Goal: Information Seeking & Learning: Learn about a topic

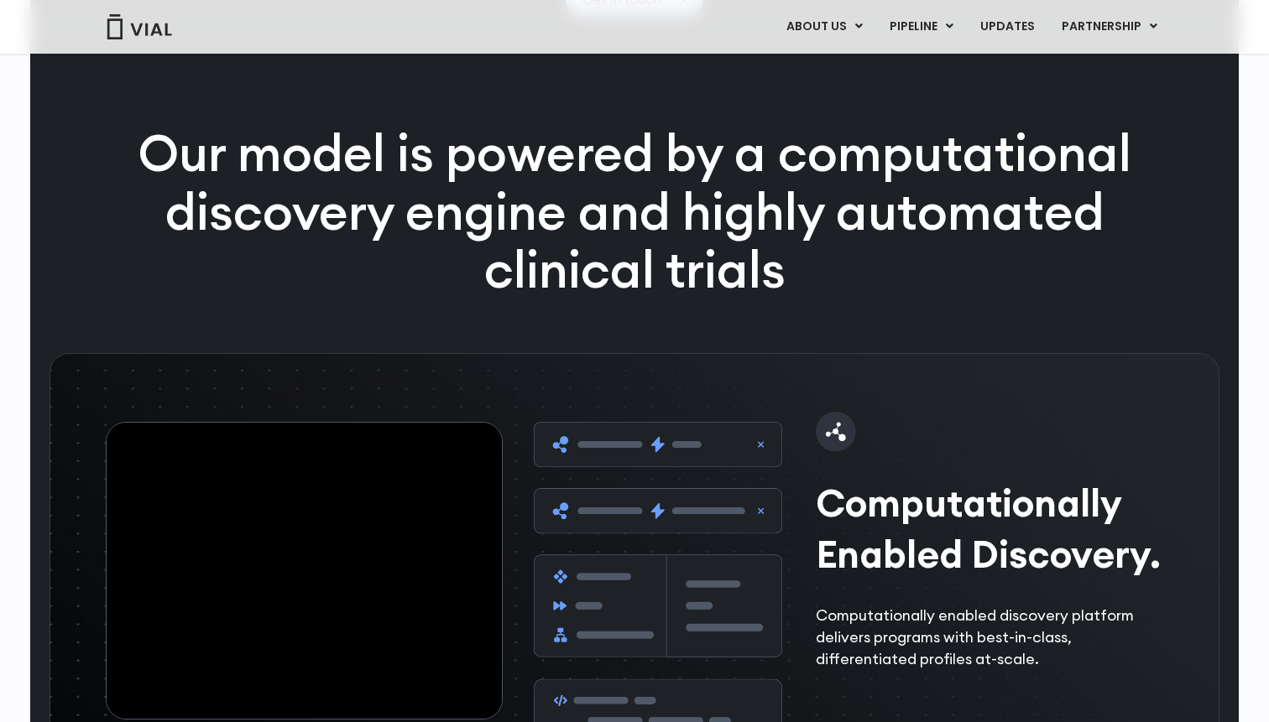
scroll to position [2329, 0]
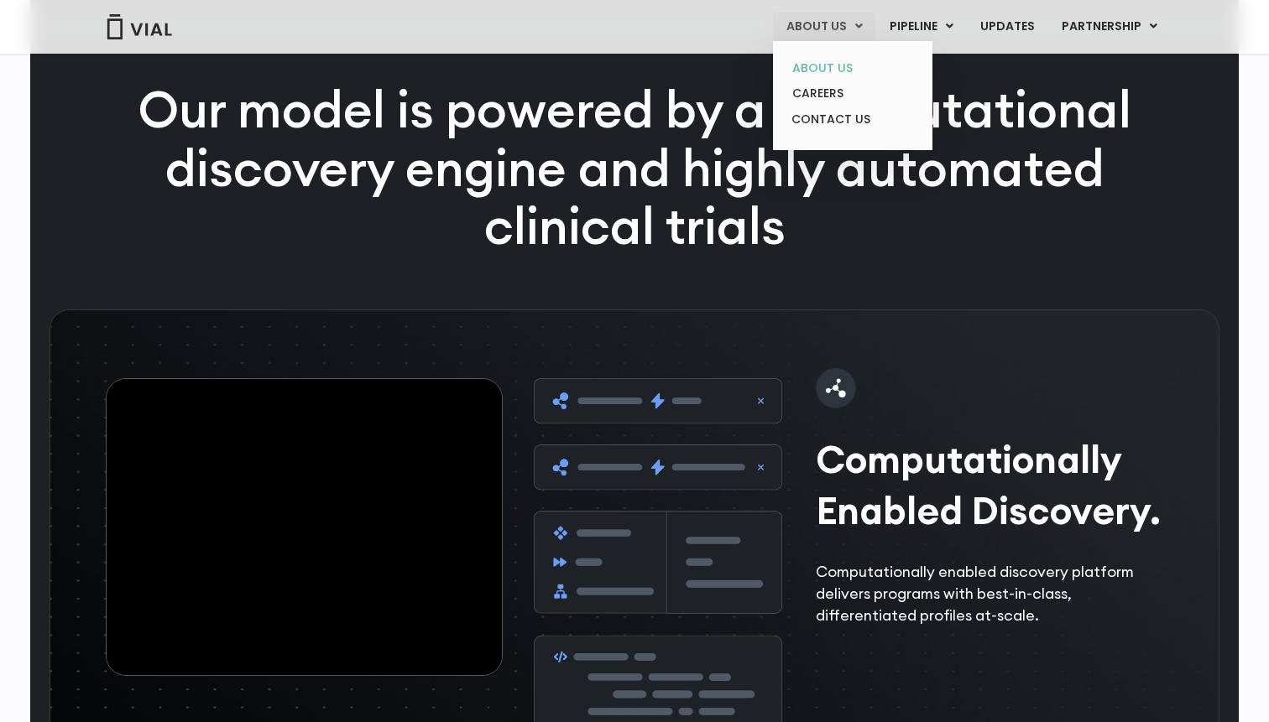
click at [833, 60] on link "ABOUT US" at bounding box center [852, 68] width 147 height 26
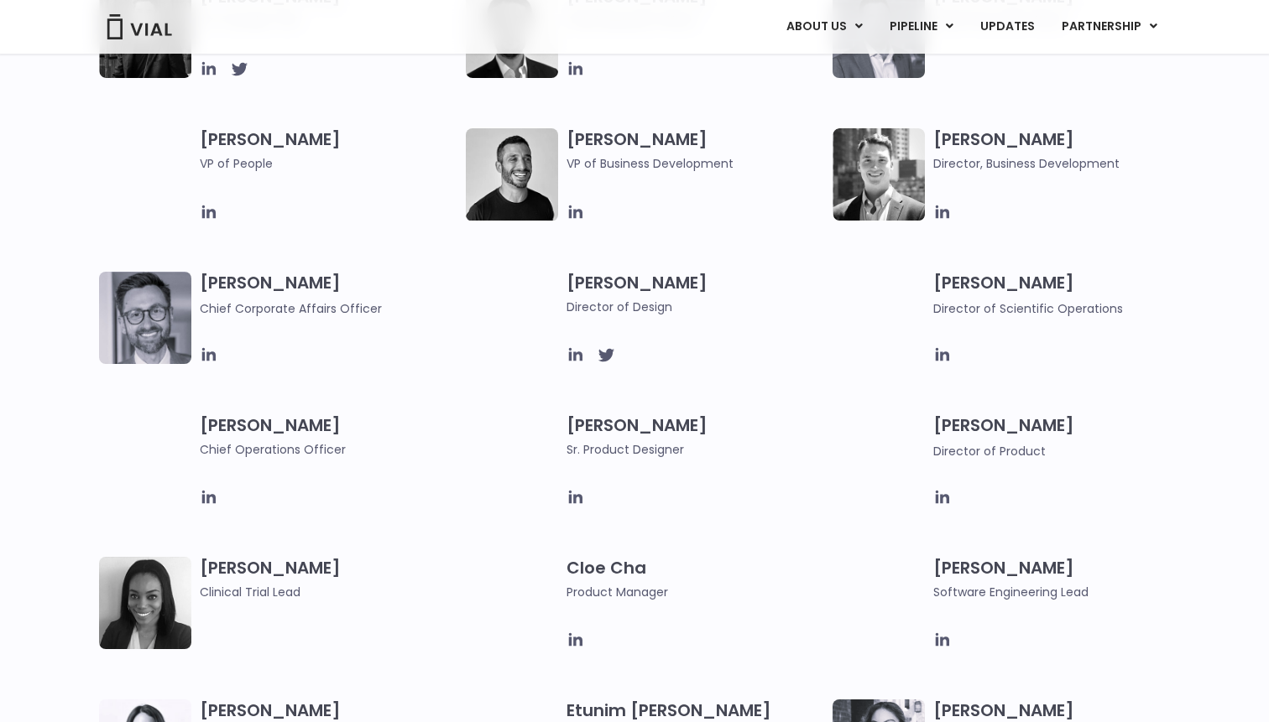
scroll to position [1016, 0]
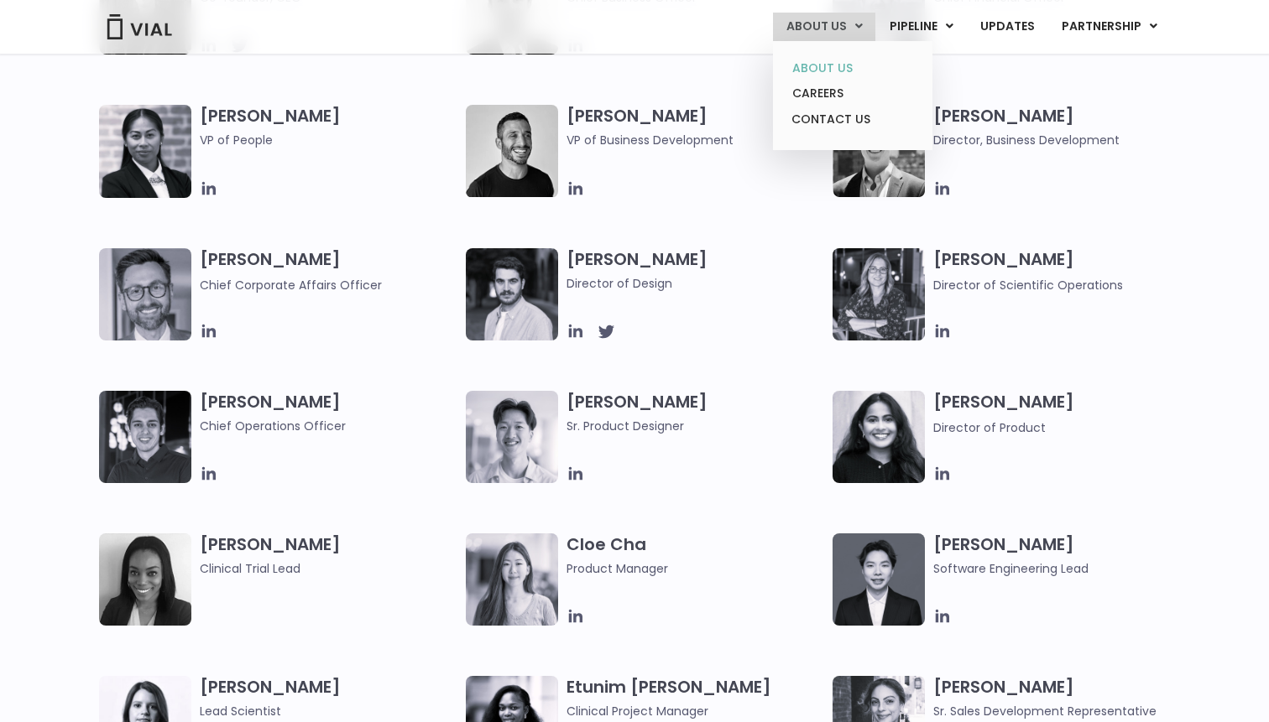
click at [844, 62] on link "ABOUT US" at bounding box center [852, 68] width 147 height 26
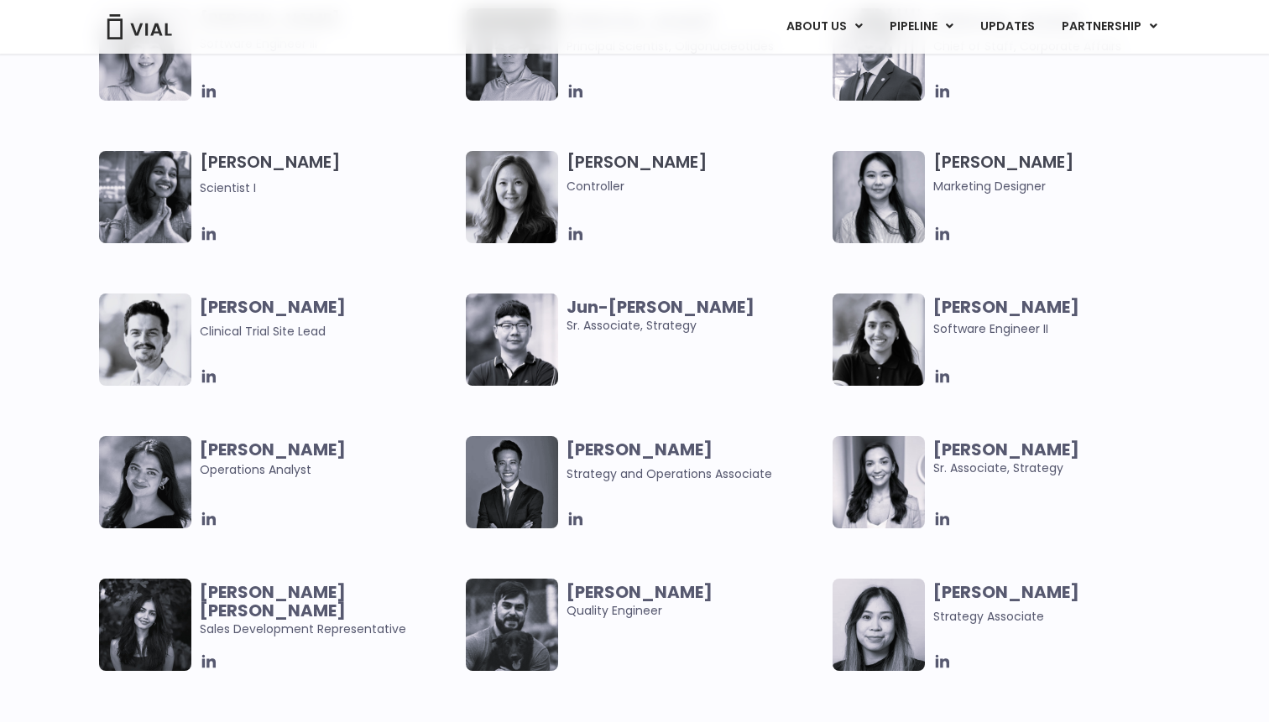
scroll to position [3073, 0]
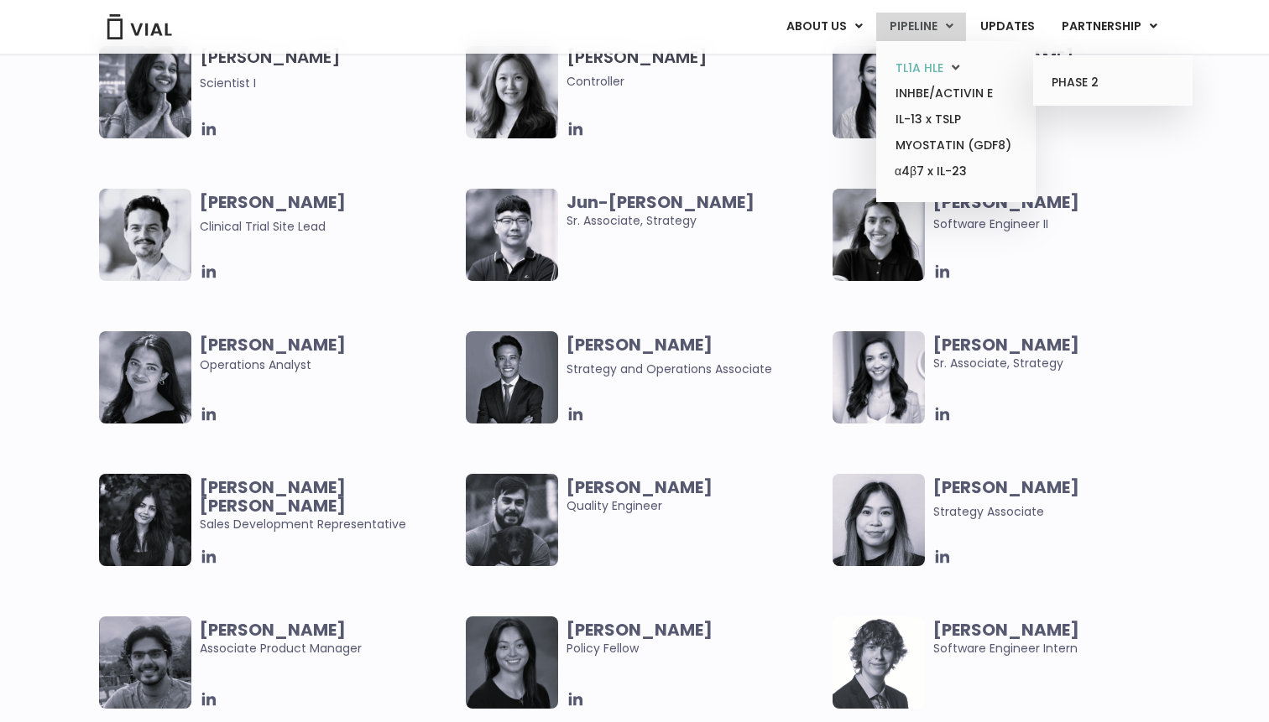
click at [923, 69] on link "TL1A HLE" at bounding box center [955, 68] width 147 height 26
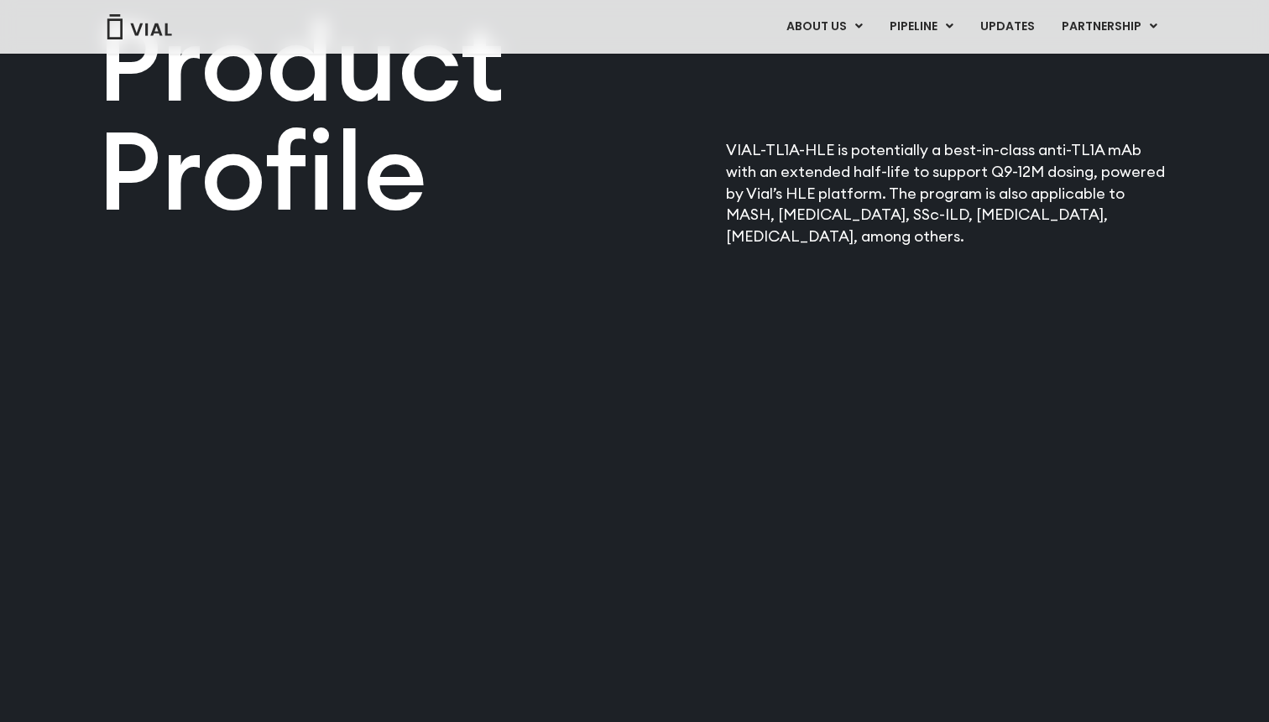
scroll to position [2075, 0]
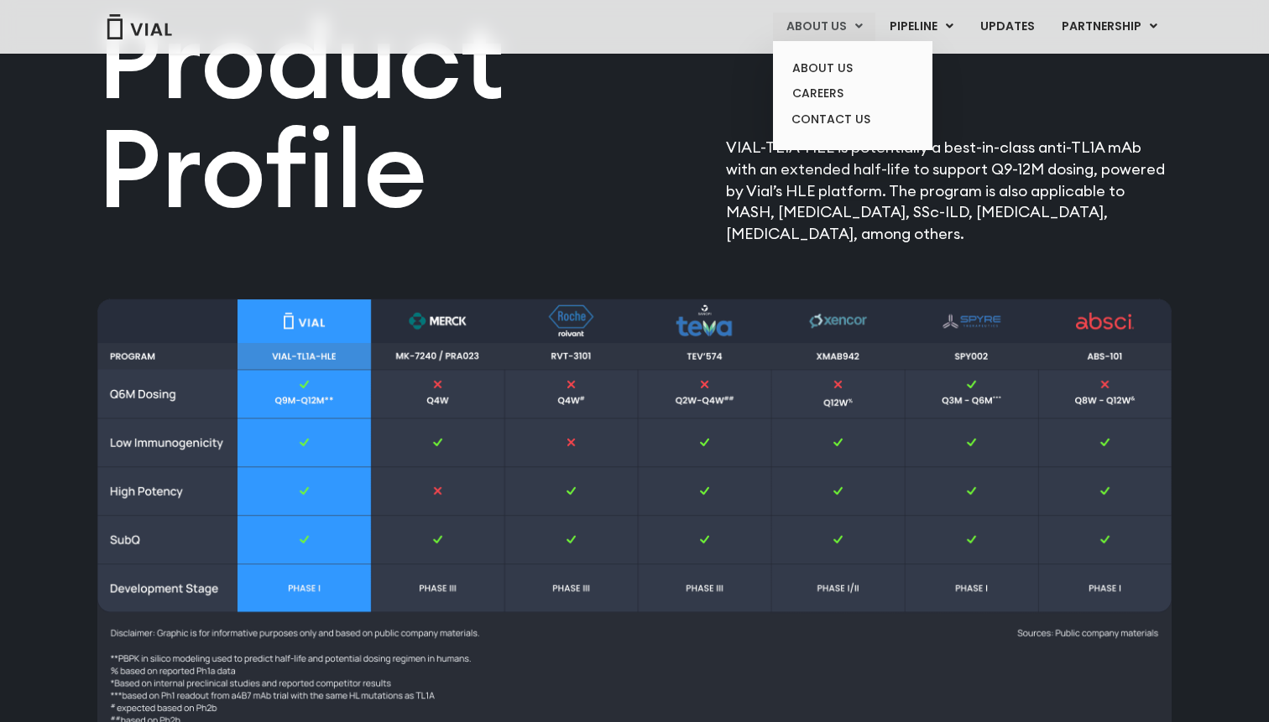
click at [825, 13] on link "ABOUT US" at bounding box center [824, 27] width 102 height 29
click at [846, 64] on link "ABOUT US" at bounding box center [852, 68] width 147 height 26
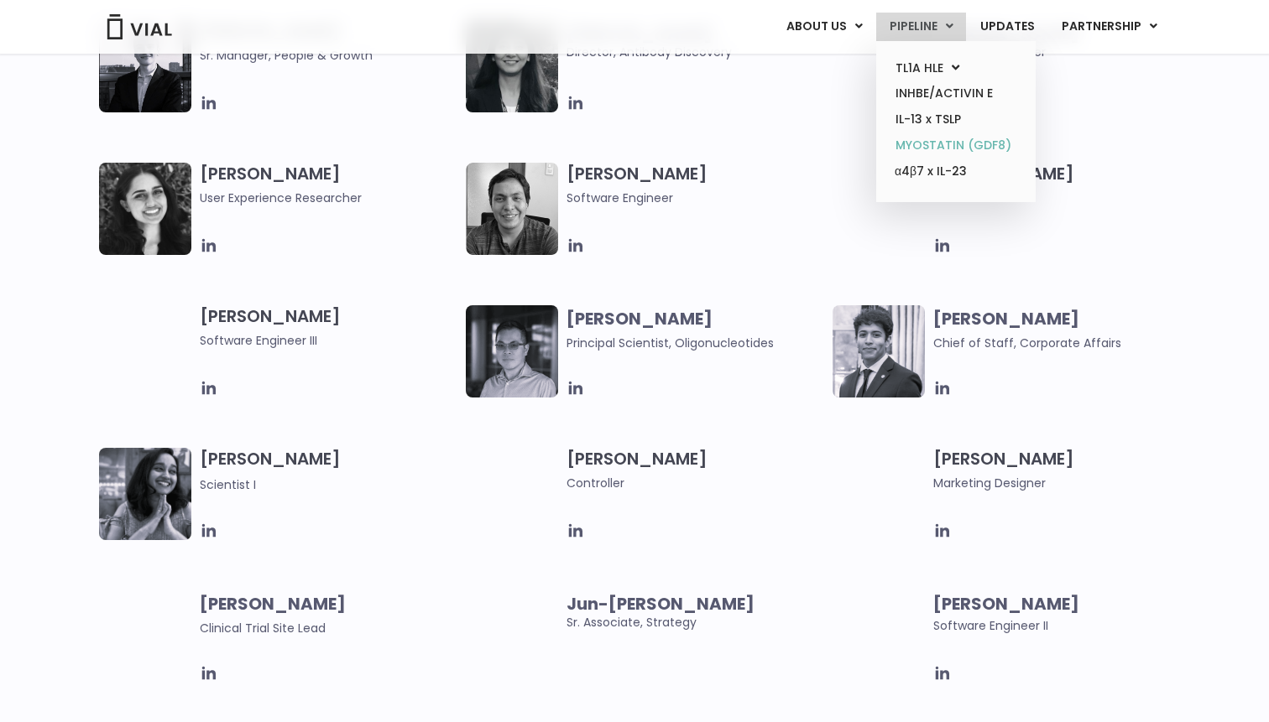
scroll to position [222, 0]
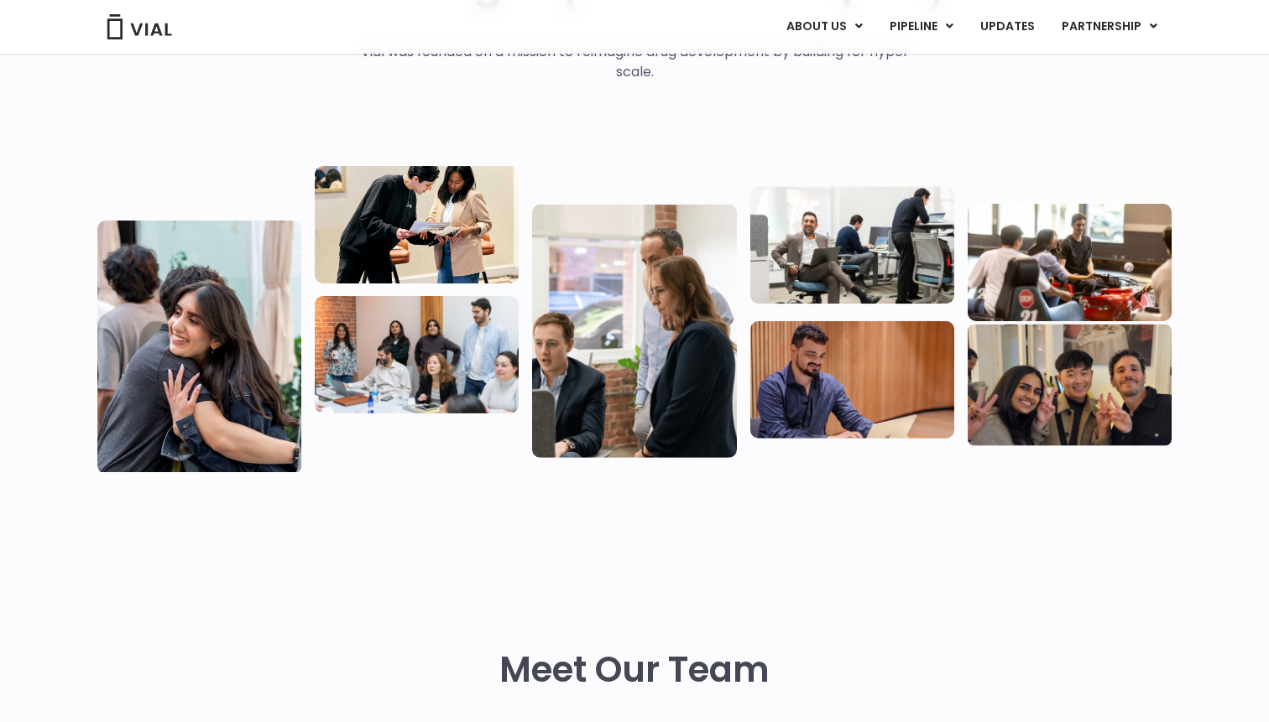
click at [811, 132] on div "We are building a next-gen pharma company Vial was founded on a mission to reim…" at bounding box center [634, 191] width 1074 height 561
